Goal: Information Seeking & Learning: Learn about a topic

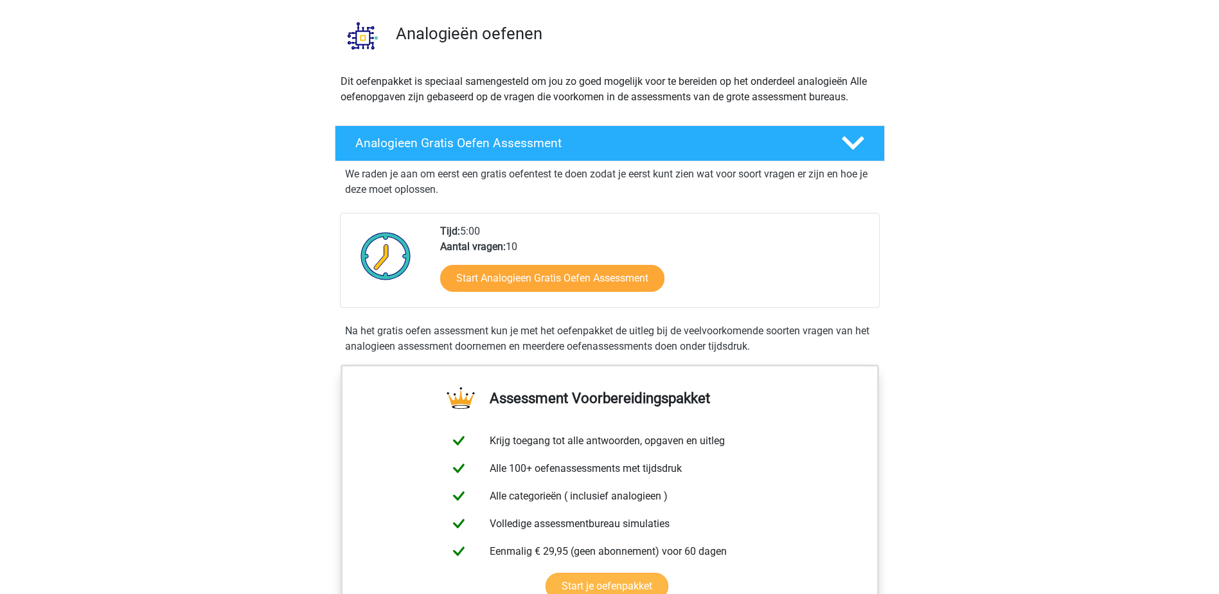
scroll to position [64, 0]
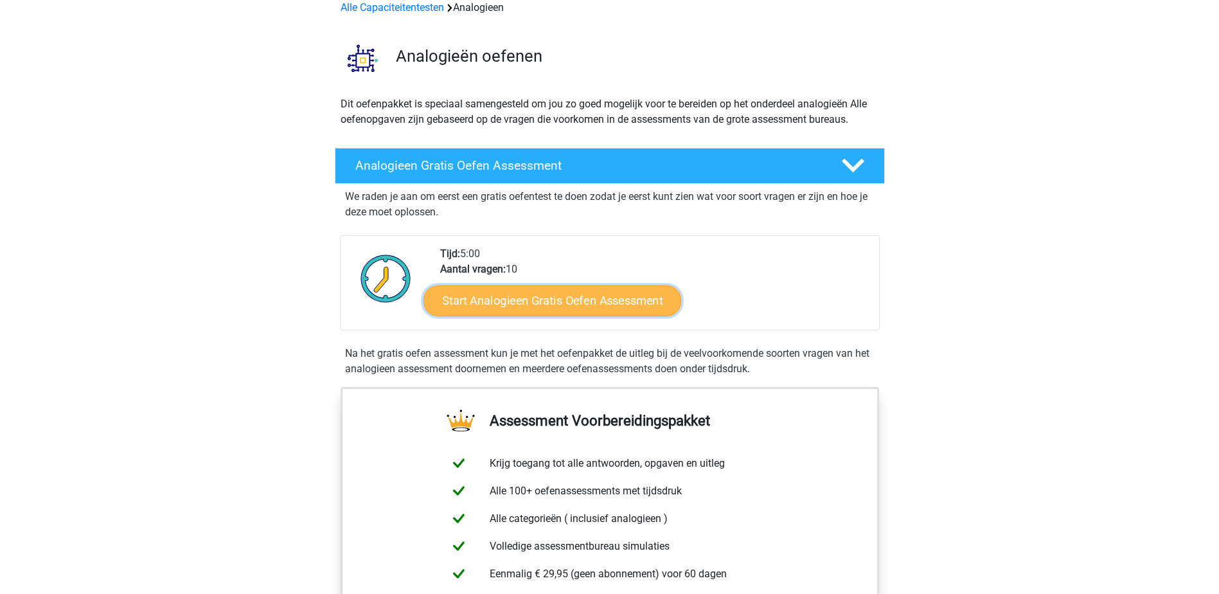
click at [591, 301] on link "Start Analogieen Gratis Oefen Assessment" at bounding box center [552, 300] width 258 height 31
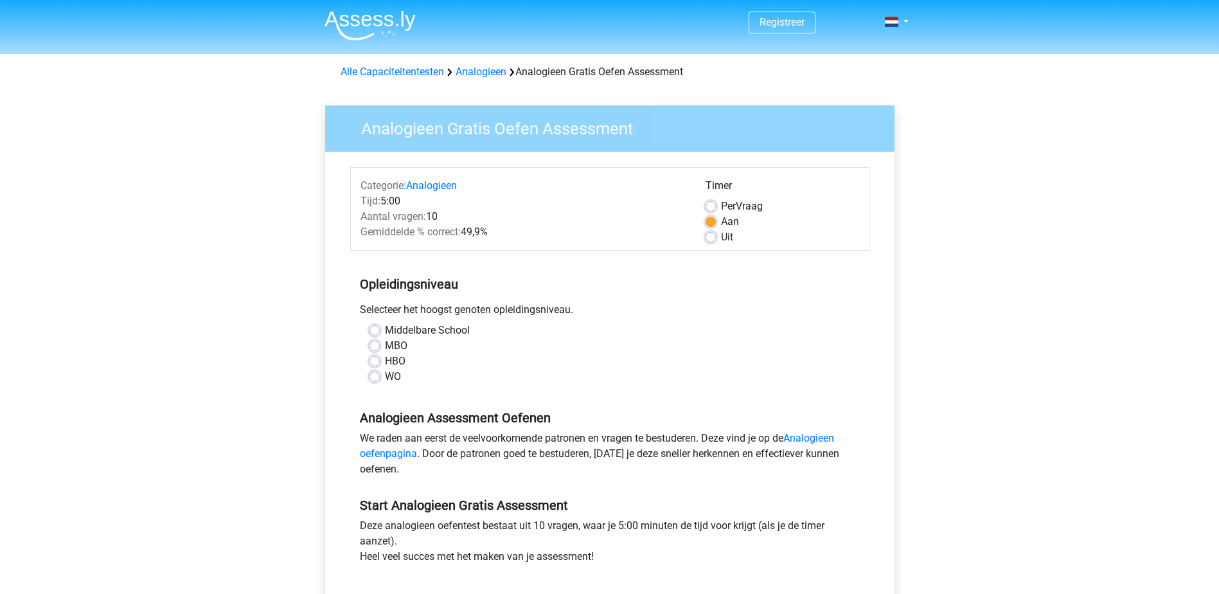
click at [721, 241] on label "Uit" at bounding box center [727, 236] width 12 height 15
click at [713, 241] on input "Uit" at bounding box center [710, 235] width 10 height 13
radio input "true"
click at [385, 359] on label "HBO" at bounding box center [395, 360] width 21 height 15
click at [376, 359] on input "HBO" at bounding box center [374, 359] width 10 height 13
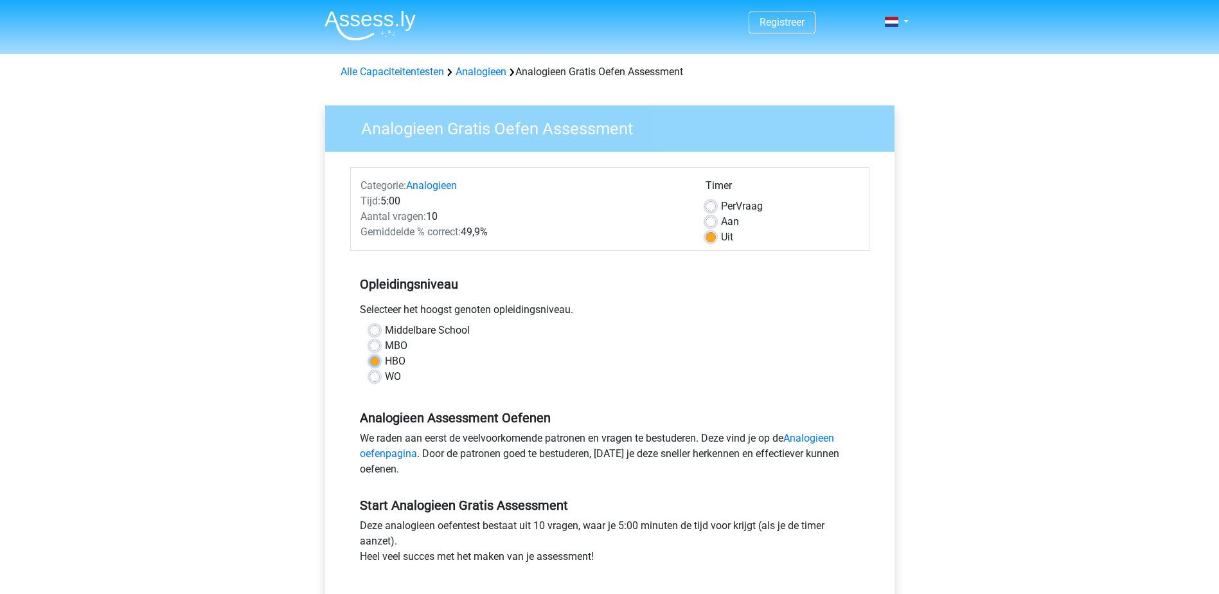
radio input "true"
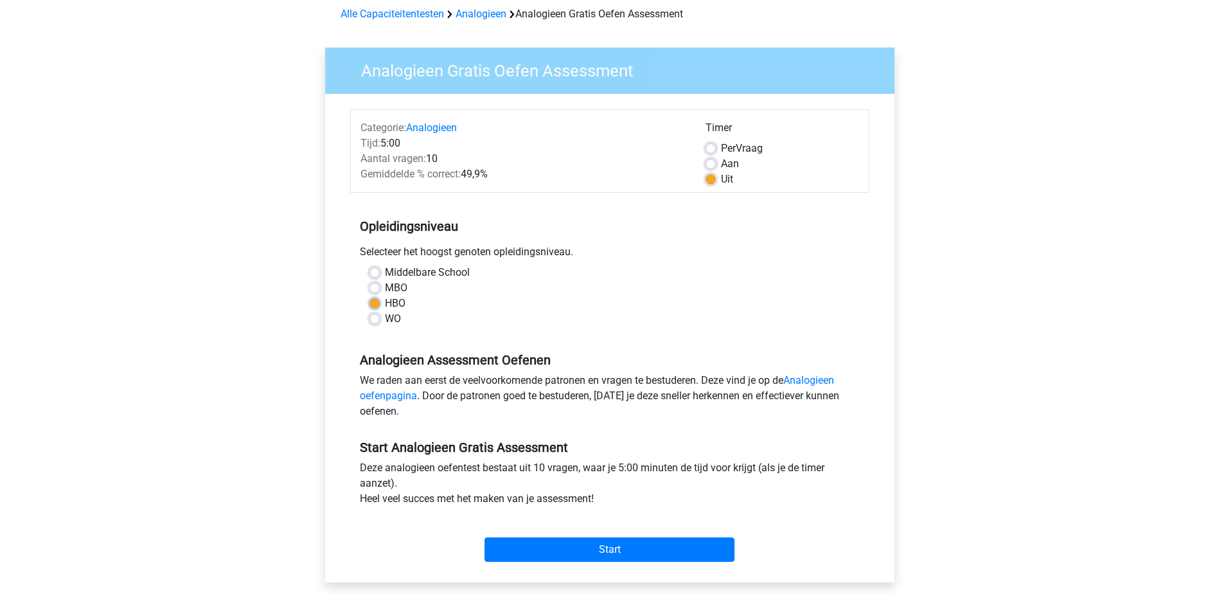
scroll to position [128, 0]
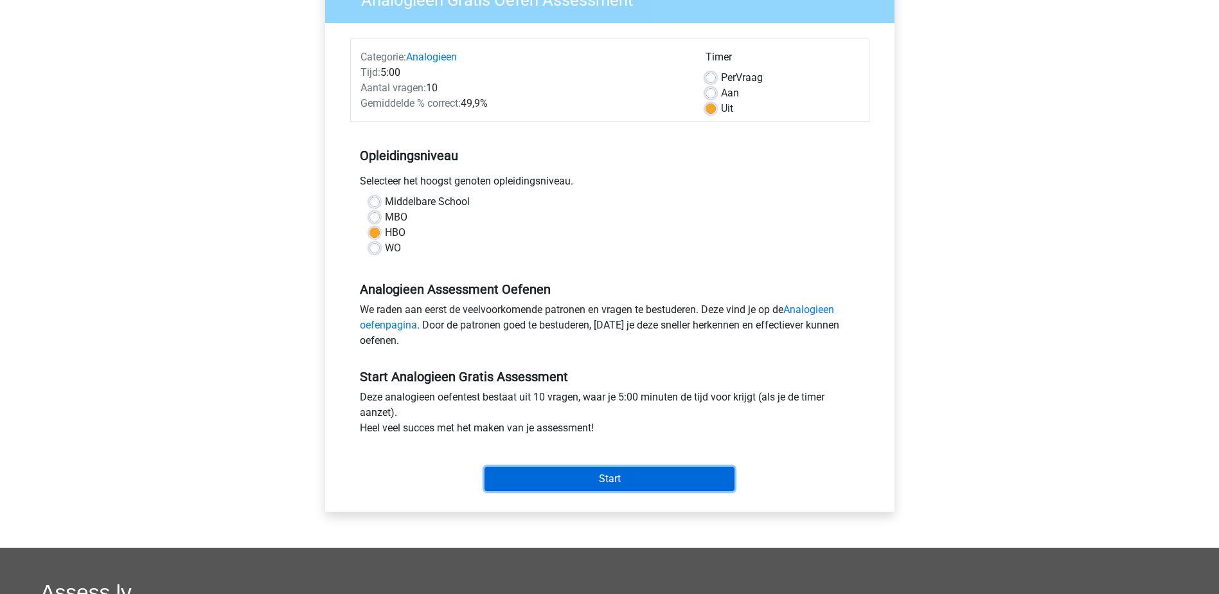
click at [623, 475] on input "Start" at bounding box center [609, 478] width 250 height 24
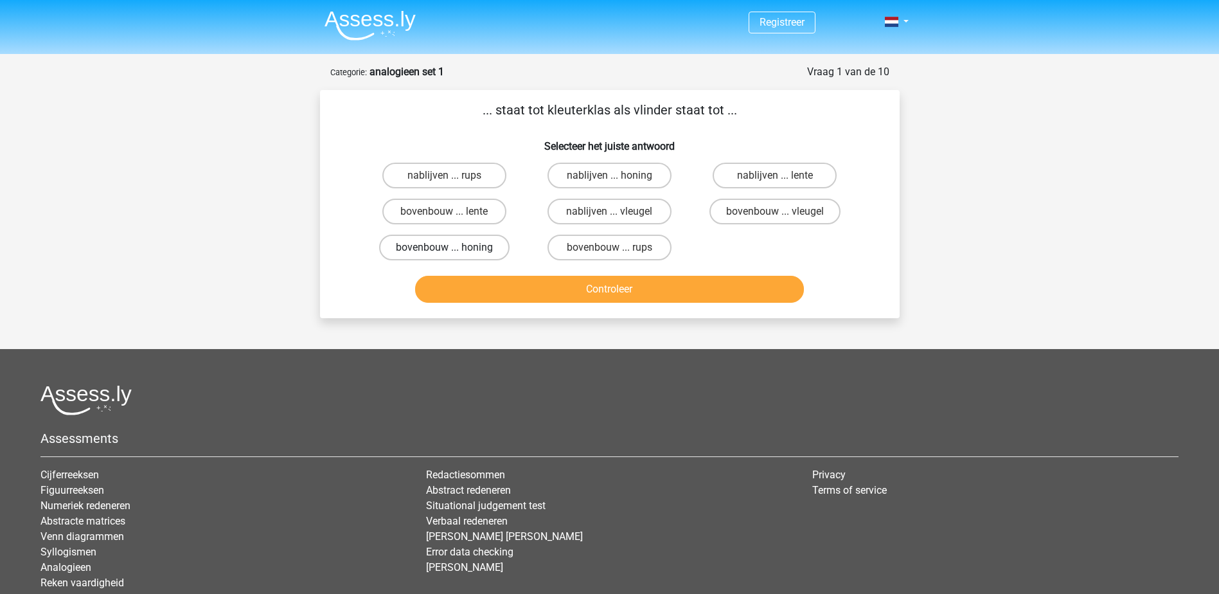
click at [457, 251] on label "bovenbouw ... honing" at bounding box center [444, 247] width 130 height 26
click at [452, 251] on input "bovenbouw ... honing" at bounding box center [448, 251] width 8 height 8
radio input "true"
click at [623, 290] on button "Controleer" at bounding box center [609, 289] width 389 height 27
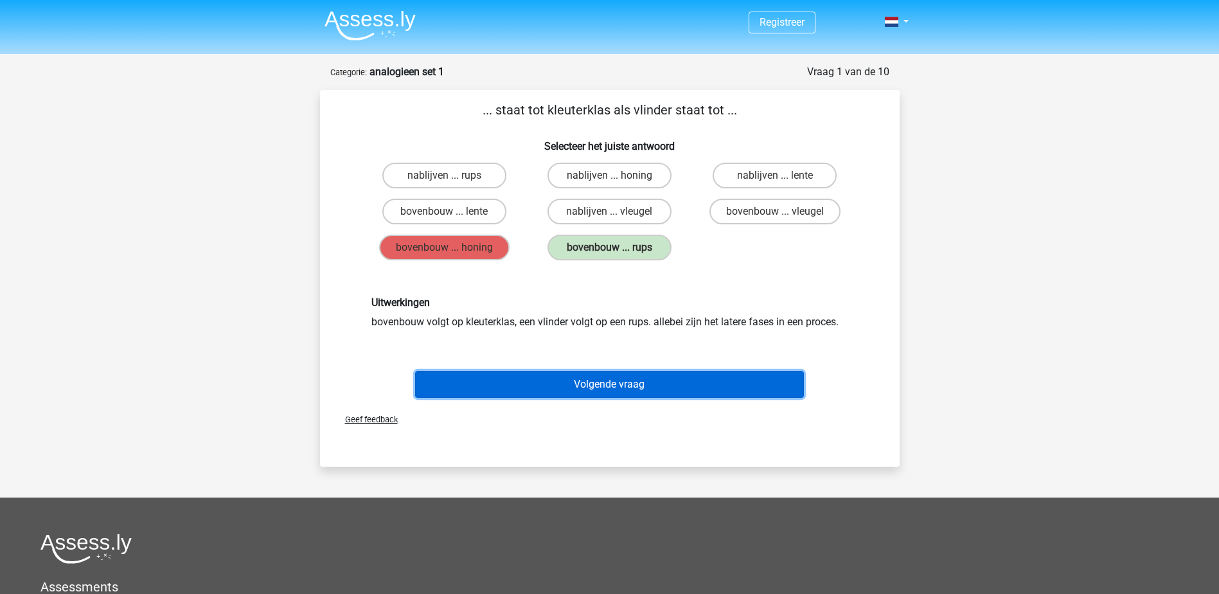
click at [641, 376] on button "Volgende vraag" at bounding box center [609, 384] width 389 height 27
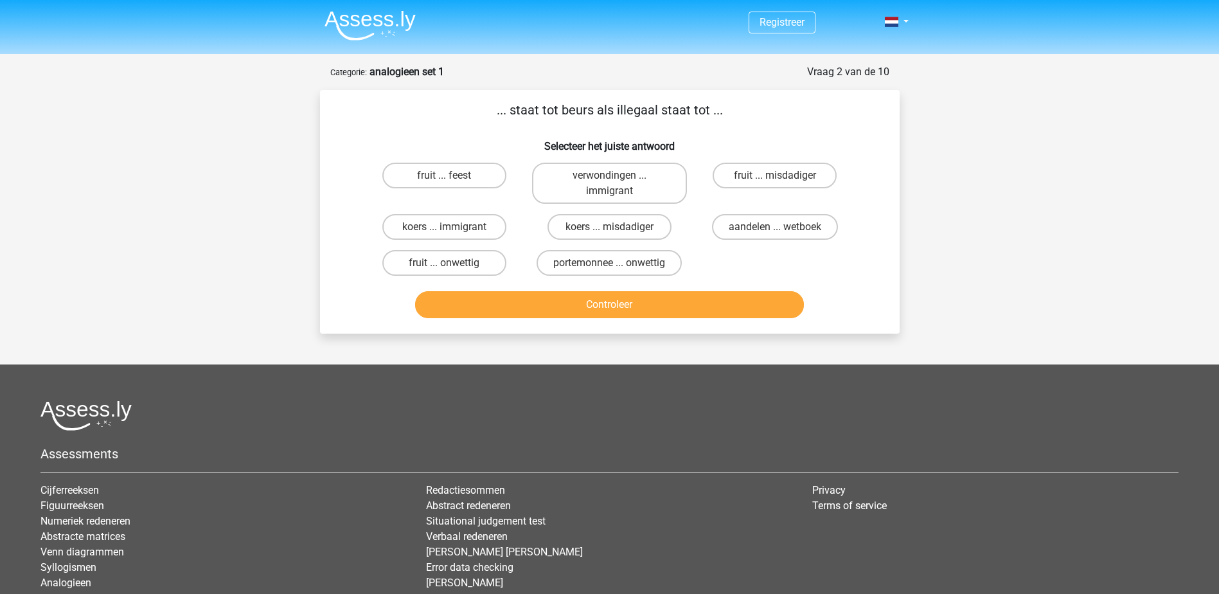
scroll to position [64, 0]
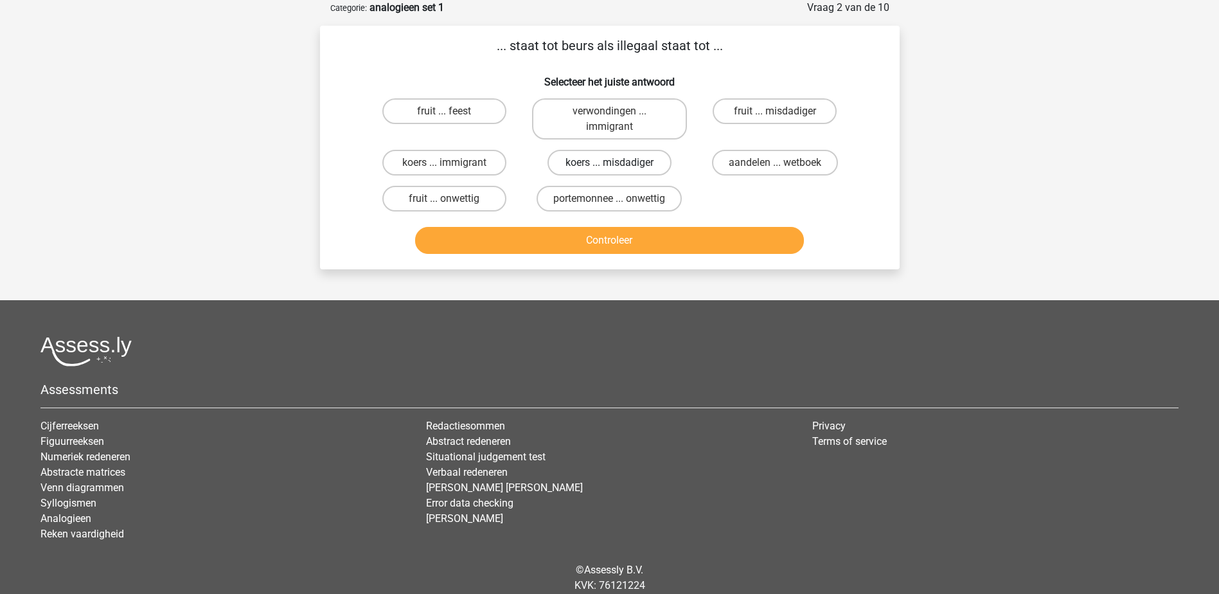
click at [648, 168] on label "koers ... misdadiger" at bounding box center [609, 163] width 124 height 26
click at [617, 168] on input "koers ... misdadiger" at bounding box center [613, 167] width 8 height 8
radio input "true"
click at [639, 199] on label "portemonnee ... onwettig" at bounding box center [608, 199] width 145 height 26
click at [617, 199] on input "portemonnee ... onwettig" at bounding box center [613, 203] width 8 height 8
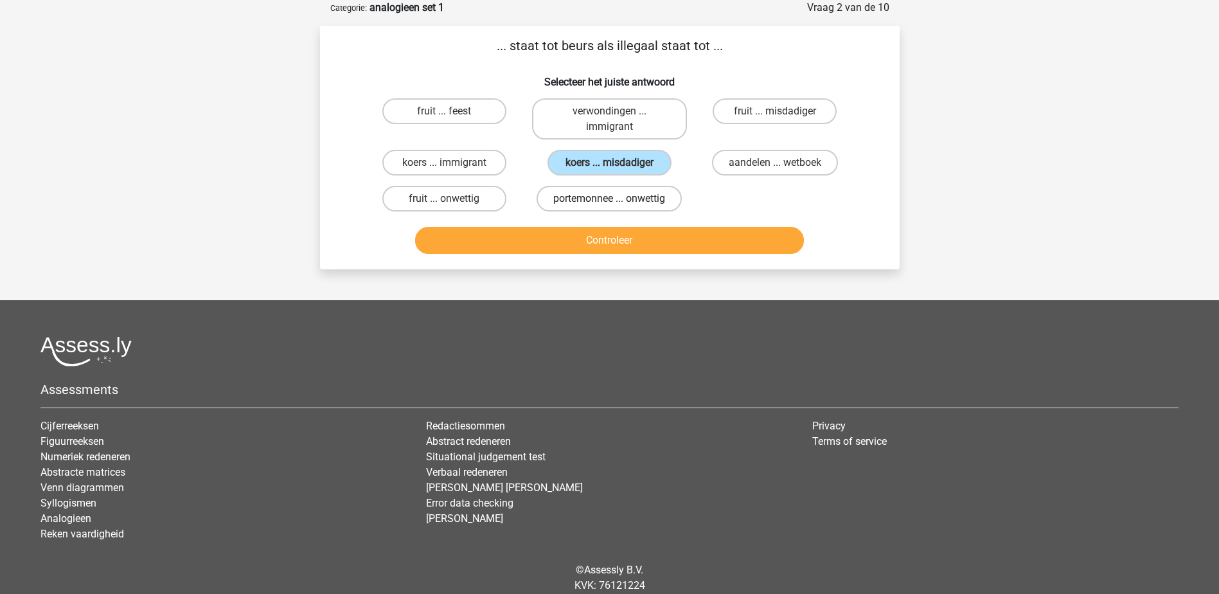
radio input "true"
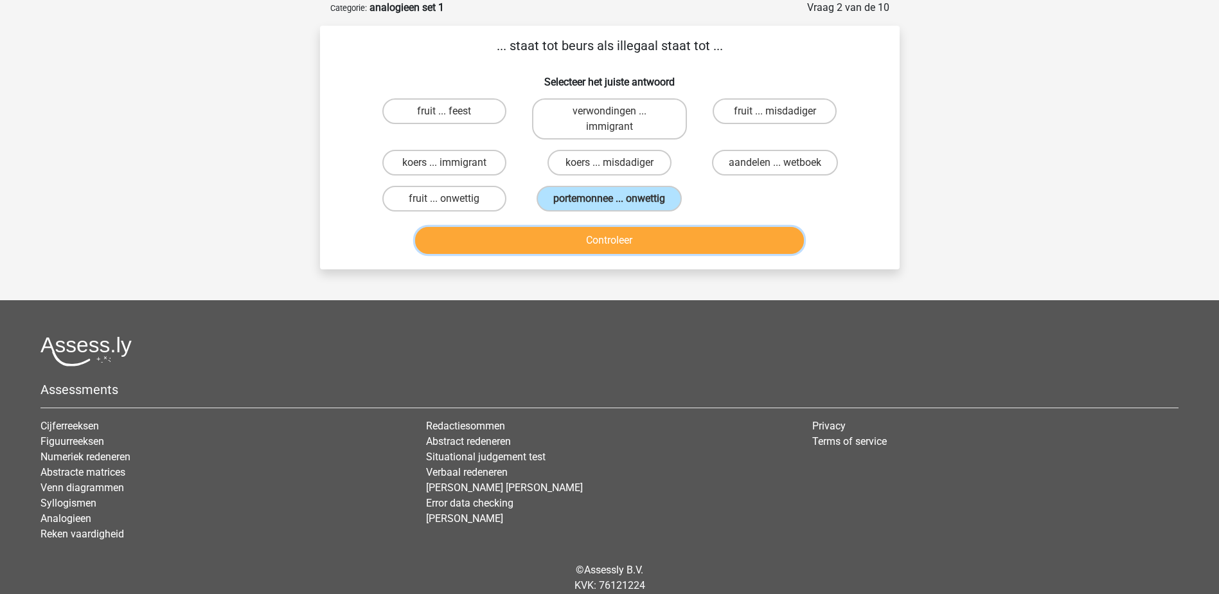
click at [641, 246] on button "Controleer" at bounding box center [609, 240] width 389 height 27
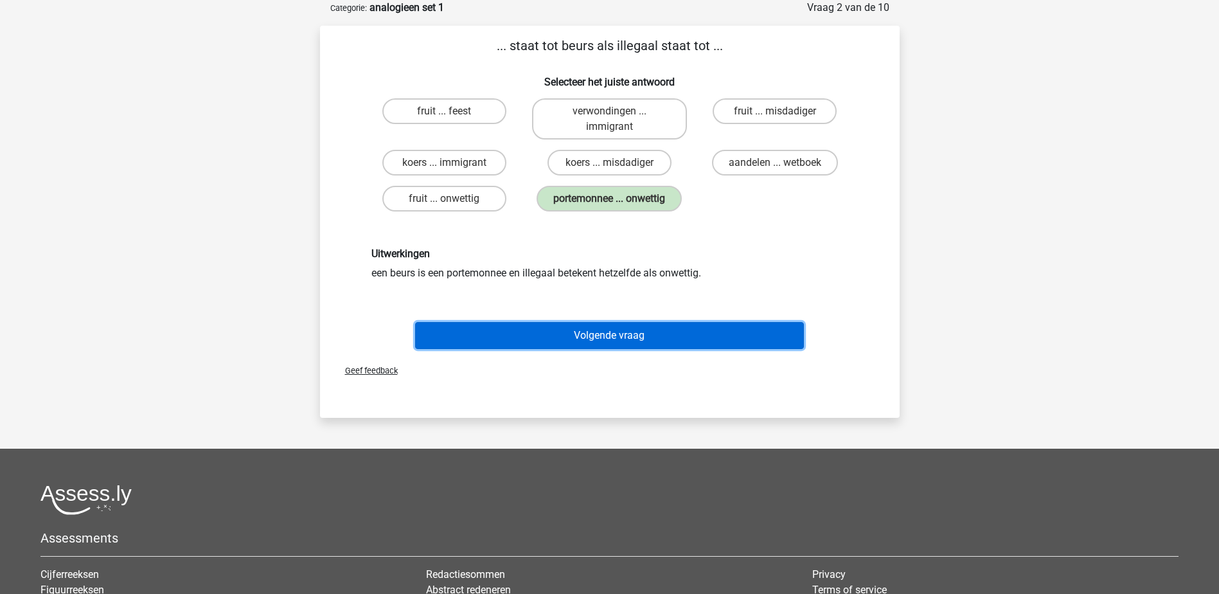
click at [628, 330] on button "Volgende vraag" at bounding box center [609, 335] width 389 height 27
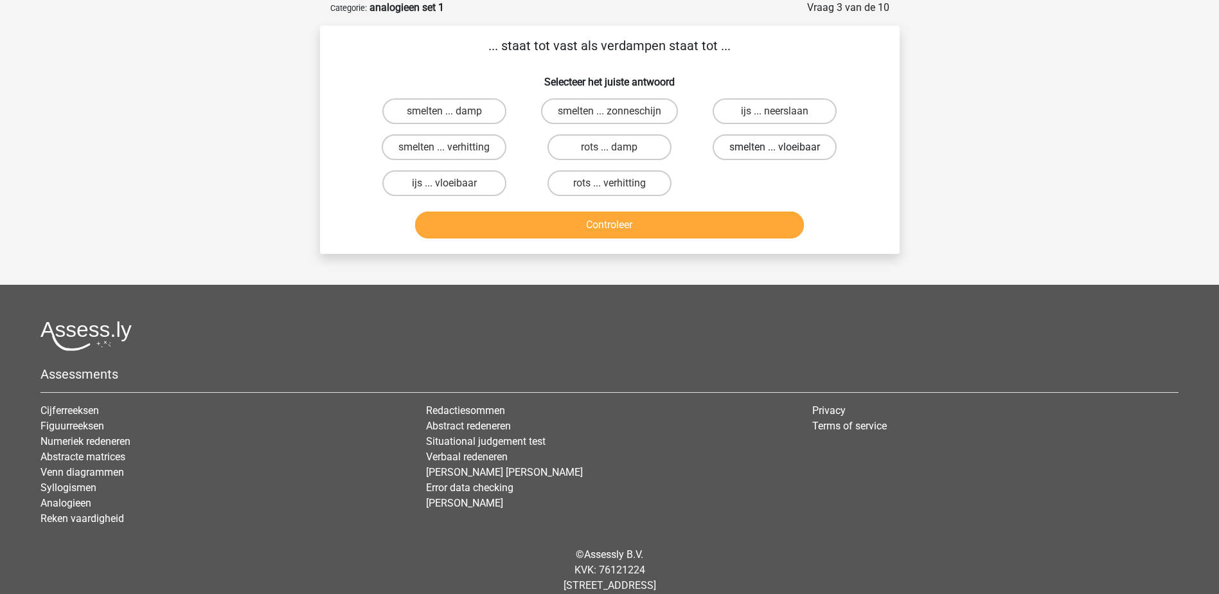
click at [768, 148] on label "smelten ... vloeibaar" at bounding box center [774, 147] width 124 height 26
click at [775, 148] on input "smelten ... vloeibaar" at bounding box center [779, 151] width 8 height 8
radio input "true"
click at [631, 224] on button "Controleer" at bounding box center [609, 224] width 389 height 27
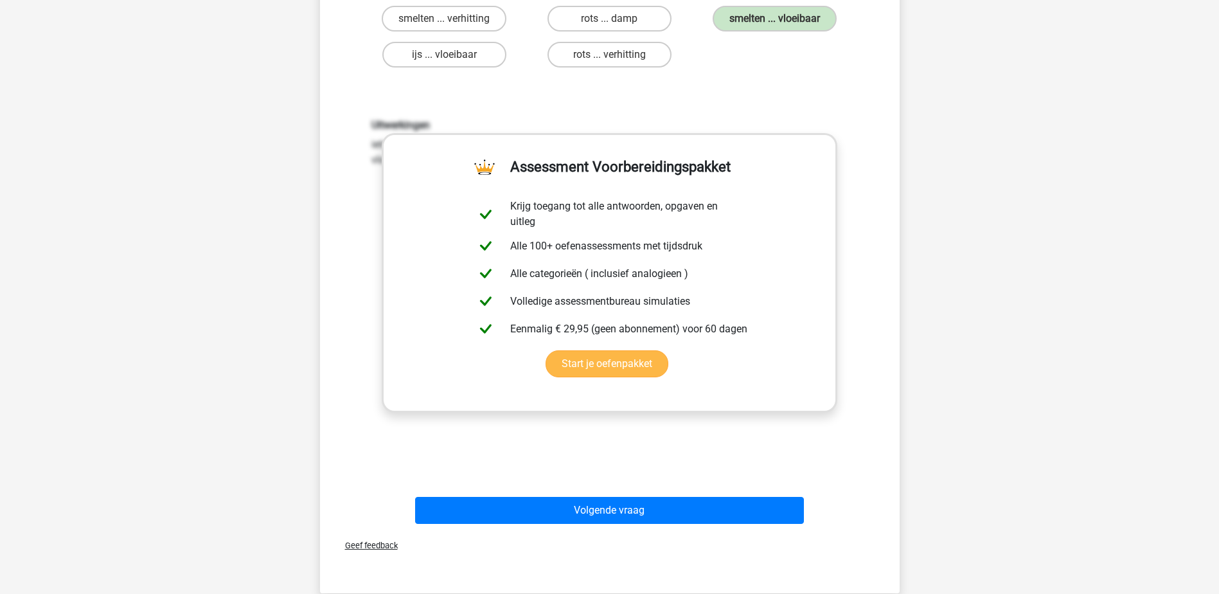
scroll to position [257, 0]
